Goal: Task Accomplishment & Management: Manage account settings

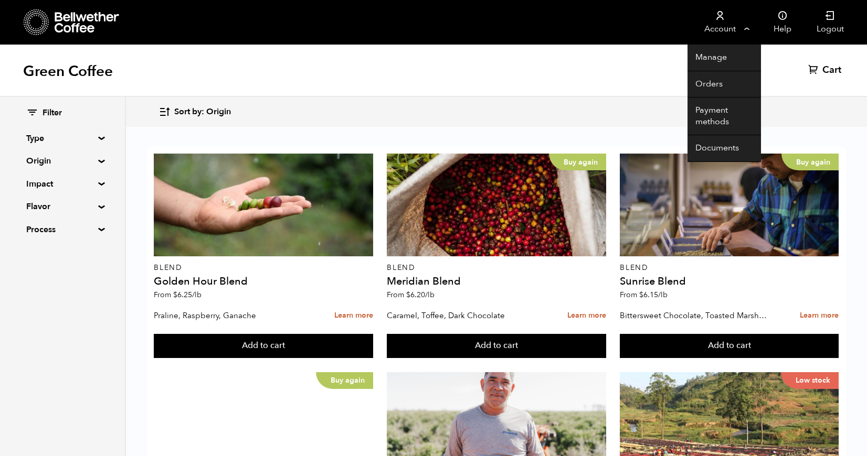
click at [716, 27] on link "Account" at bounding box center [719, 22] width 65 height 45
click at [715, 74] on link "Orders" at bounding box center [723, 84] width 73 height 27
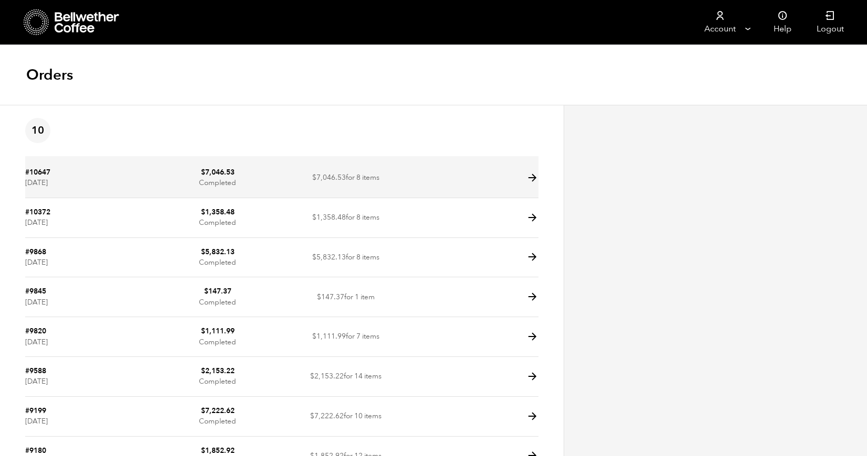
click at [531, 175] on icon at bounding box center [532, 178] width 12 height 12
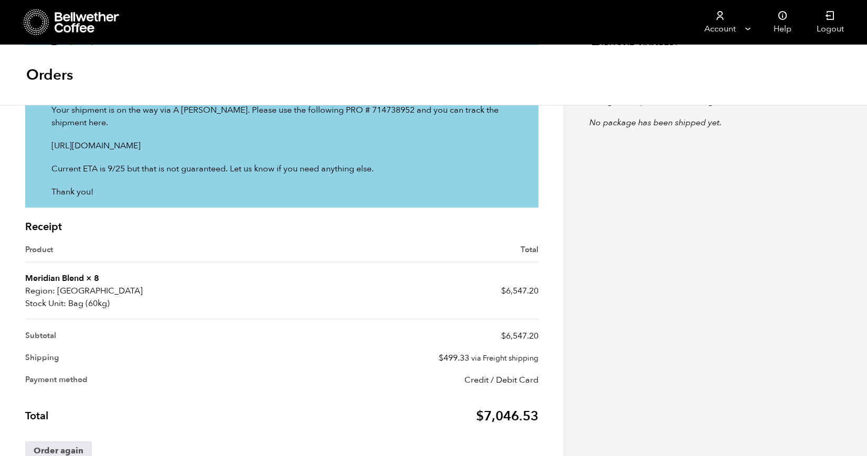
scroll to position [337, 0]
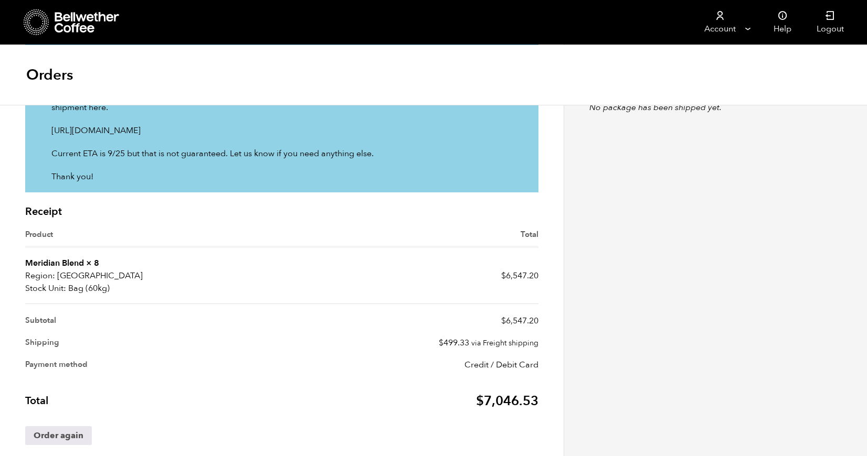
click at [8, 203] on article "Order updates Wednesday 24th of September 2025, 04:34am Sorry. please disregard…" at bounding box center [281, 168] width 563 height 610
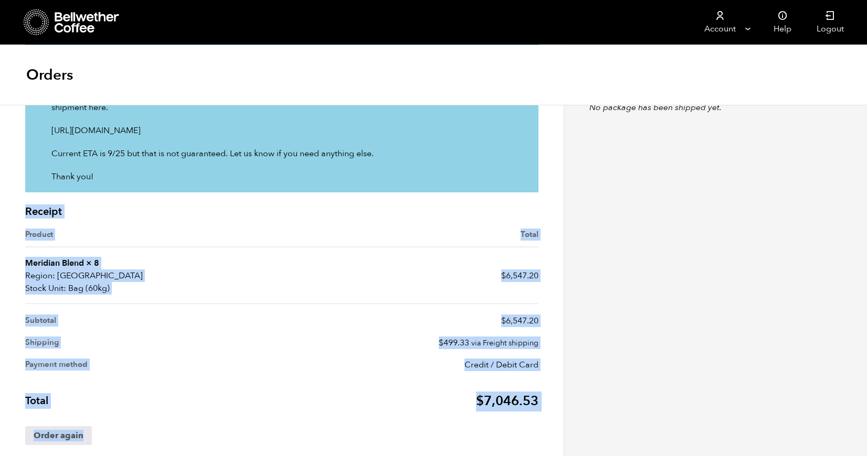
drag, startPoint x: 8, startPoint y: 203, endPoint x: 129, endPoint y: 433, distance: 260.2
click at [129, 433] on article "Order updates Wednesday 24th of September 2025, 04:34am Sorry. please disregard…" at bounding box center [281, 168] width 563 height 610
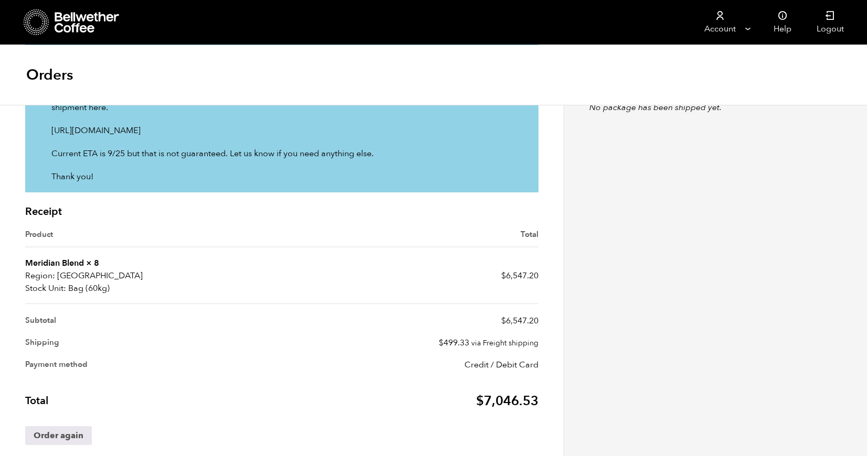
click at [617, 294] on div "Billing address Mary Foss West Pecan Coffee + Beer 100 Pecan St West Pflugervil…" at bounding box center [714, 120] width 303 height 705
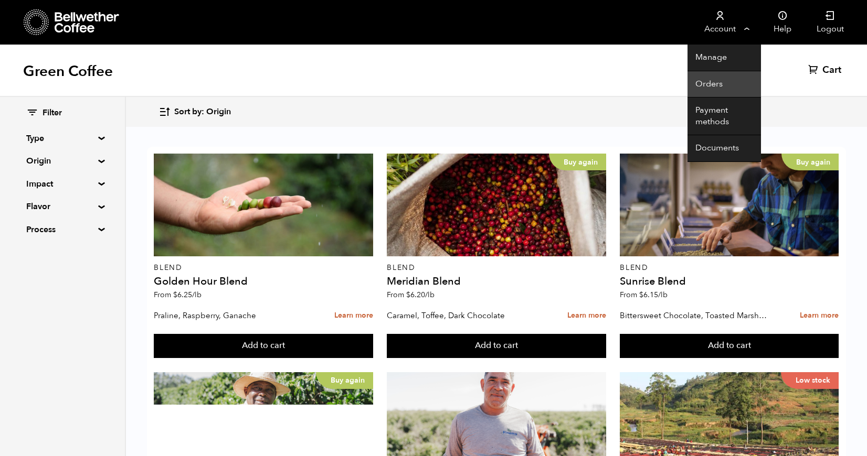
click at [709, 89] on link "Orders" at bounding box center [723, 84] width 73 height 27
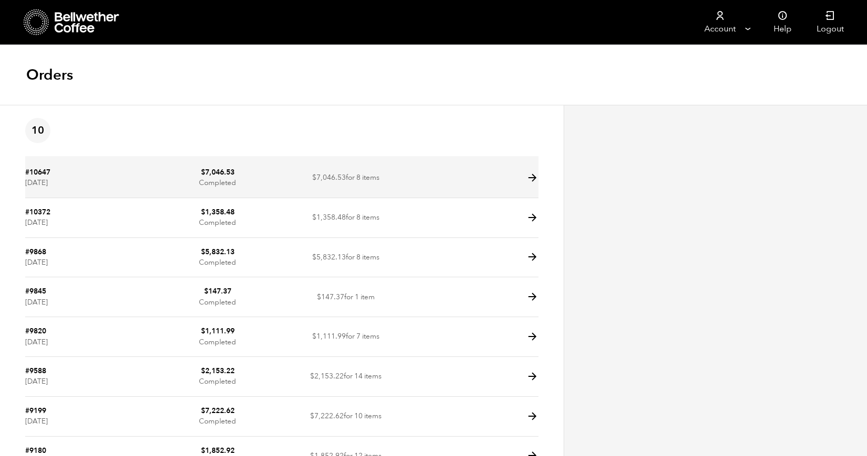
click at [353, 172] on td "$ 7,046.53 for 8 items" at bounding box center [346, 178] width 128 height 40
click at [525, 179] on td at bounding box center [474, 178] width 128 height 40
click at [445, 174] on td at bounding box center [474, 178] width 128 height 40
click at [337, 173] on span "$ 7,046.53" at bounding box center [329, 178] width 34 height 10
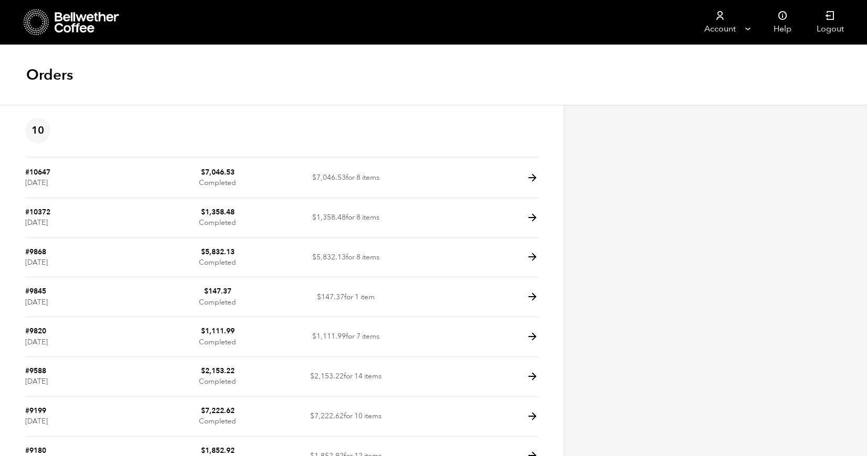
click at [540, 177] on article "10 #10647 September 19, 2025 $ 7,046.53 Completed $ 7,046.53 for 8 items #10372…" at bounding box center [281, 356] width 563 height 502
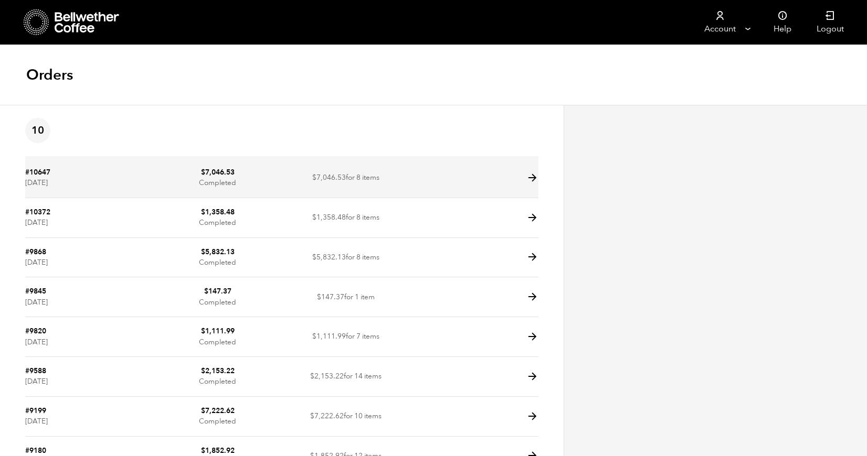
click at [531, 177] on icon at bounding box center [532, 178] width 12 height 12
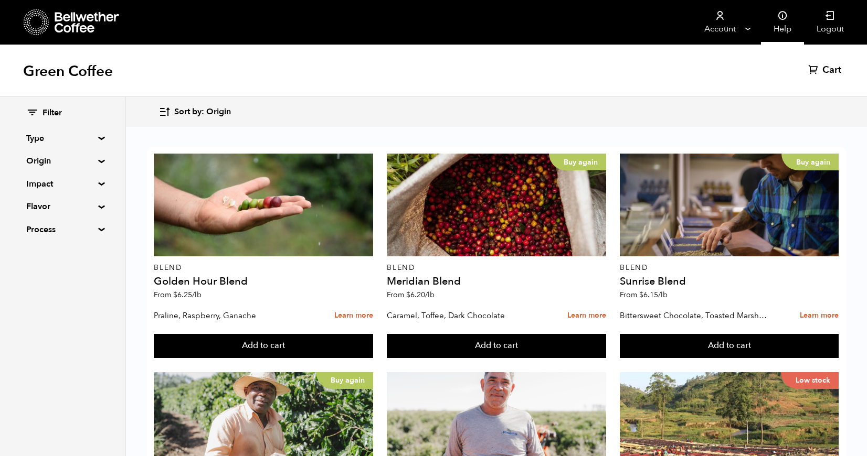
click at [780, 28] on link "Help" at bounding box center [782, 22] width 43 height 45
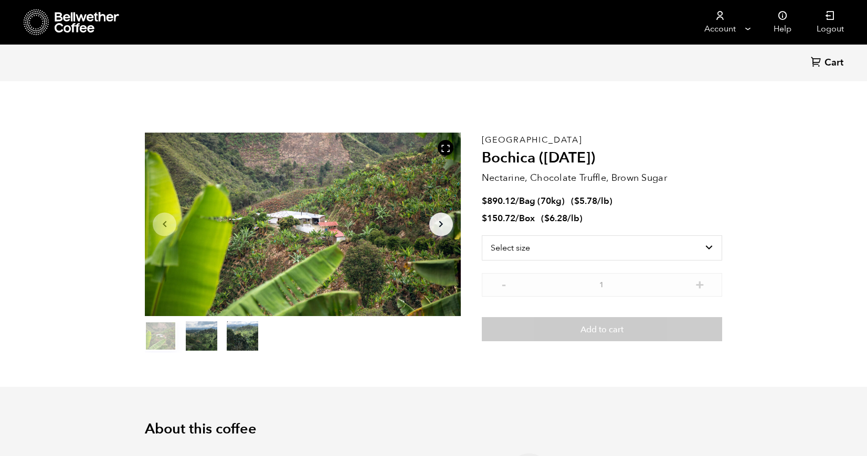
scroll to position [456, 559]
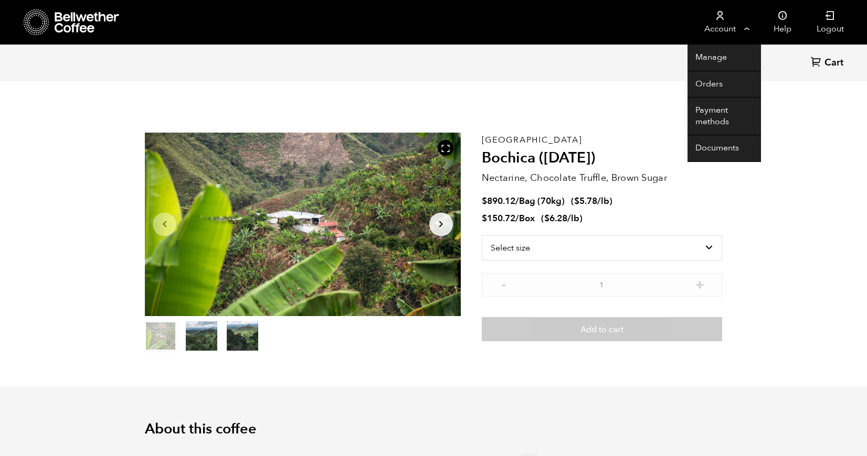
click at [720, 21] on icon at bounding box center [720, 15] width 10 height 10
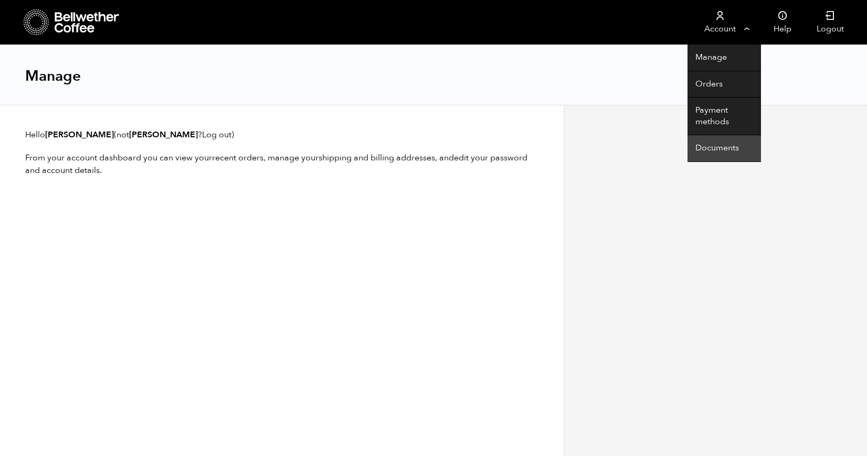
click at [713, 153] on link "Documents" at bounding box center [723, 148] width 73 height 27
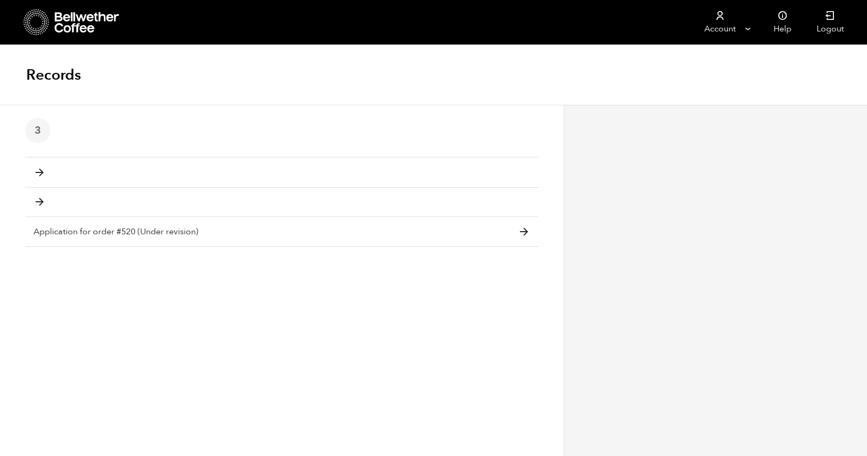
click at [74, 17] on icon at bounding box center [88, 22] width 66 height 21
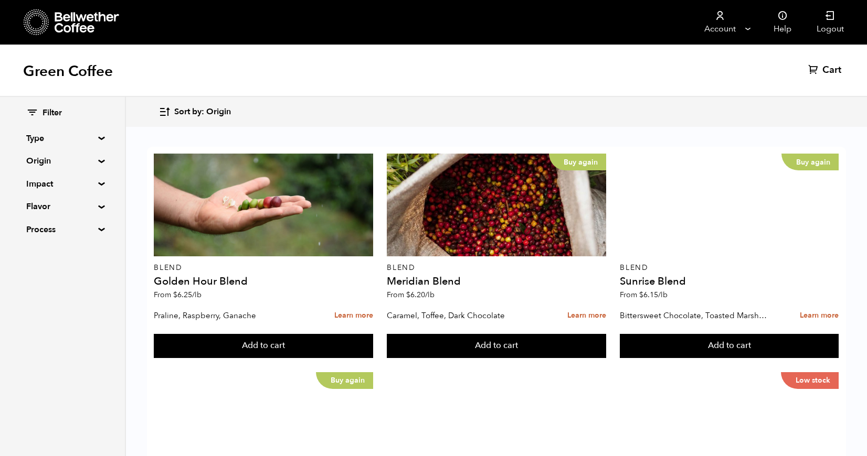
scroll to position [1025, 0]
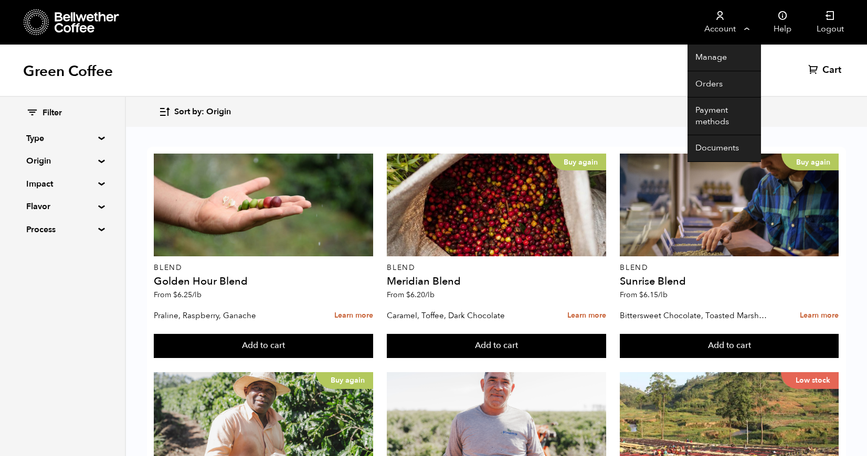
click at [741, 17] on link "Account" at bounding box center [719, 22] width 65 height 45
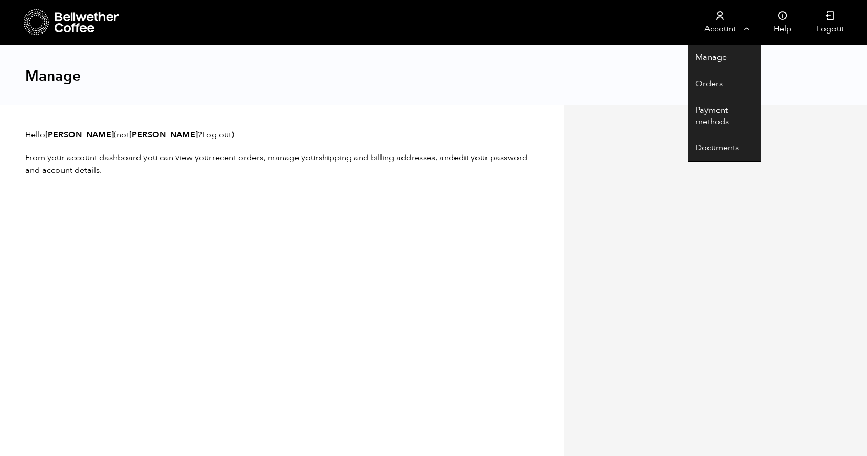
click at [715, 22] on link "Account" at bounding box center [719, 22] width 65 height 45
click at [712, 57] on link "Manage" at bounding box center [723, 58] width 73 height 27
